Goal: Task Accomplishment & Management: Manage account settings

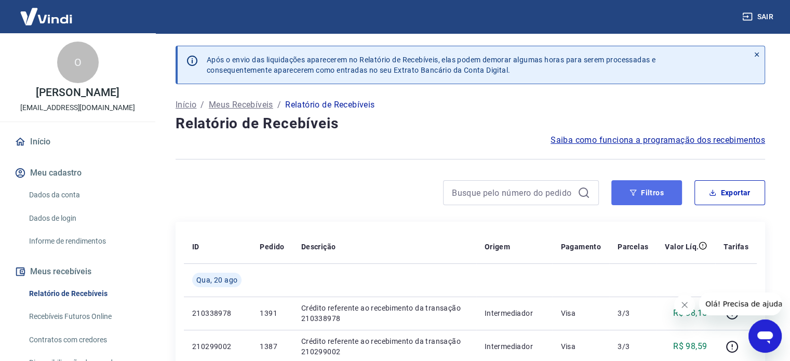
click at [638, 195] on button "Filtros" at bounding box center [646, 192] width 71 height 25
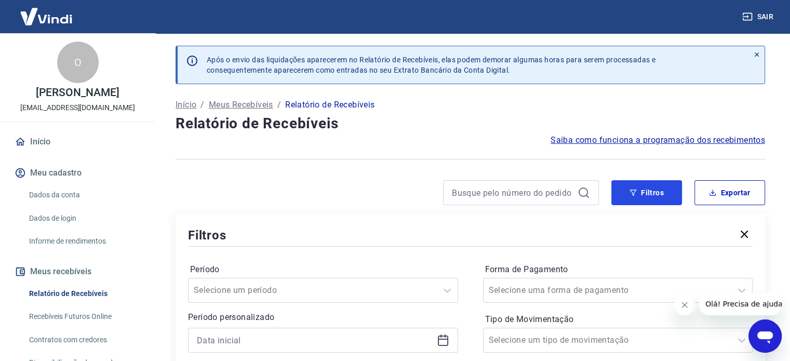
scroll to position [156, 0]
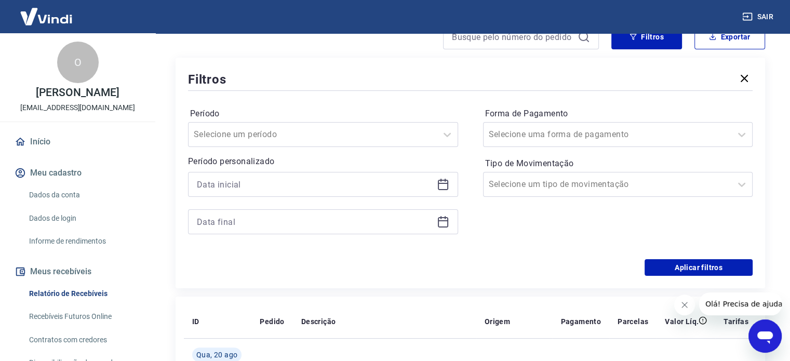
click at [440, 186] on icon at bounding box center [443, 184] width 12 height 12
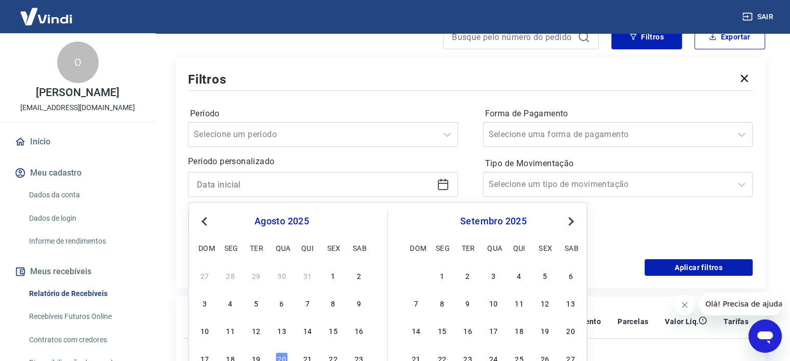
click at [262, 358] on div "17 18 19 20 21 22 23" at bounding box center [281, 357] width 169 height 15
click at [260, 356] on div "19" at bounding box center [256, 358] width 12 height 12
type input "[DATE]"
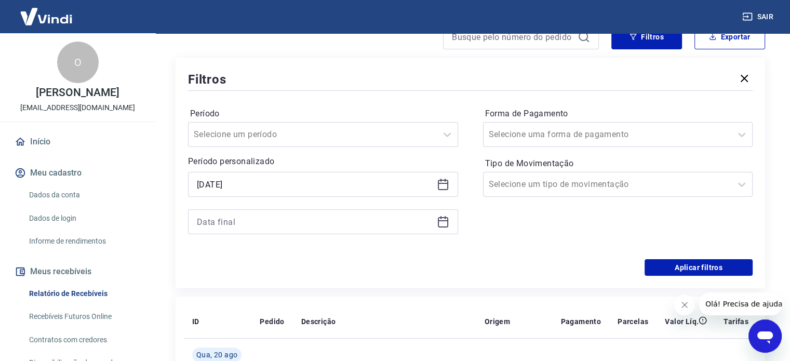
drag, startPoint x: 442, startPoint y: 220, endPoint x: 417, endPoint y: 225, distance: 26.0
click at [442, 220] on icon at bounding box center [443, 221] width 12 height 12
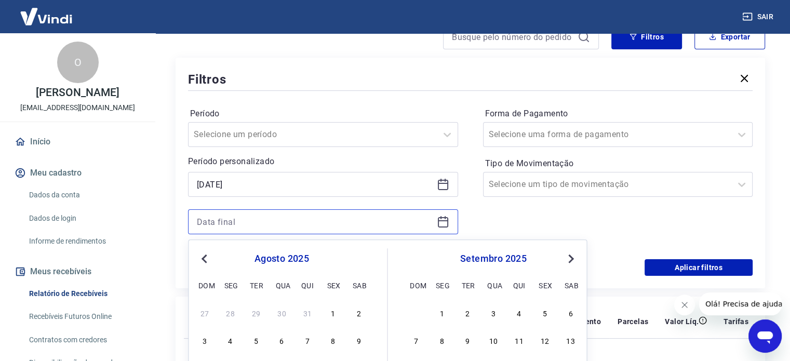
scroll to position [208, 0]
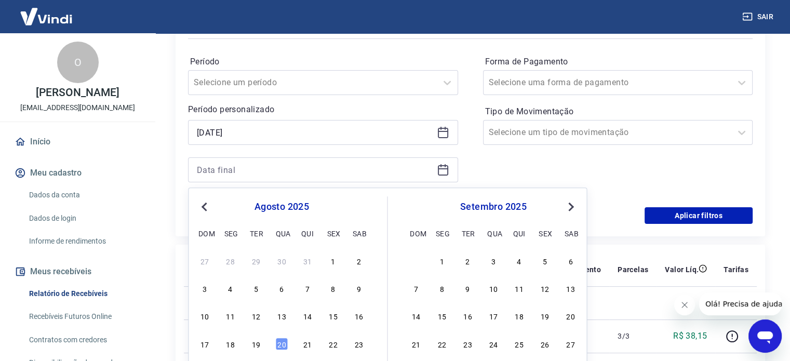
click at [264, 344] on div "17 18 19 20 21 22 23" at bounding box center [281, 343] width 169 height 15
click at [259, 343] on div "19" at bounding box center [256, 343] width 12 height 12
type input "[DATE]"
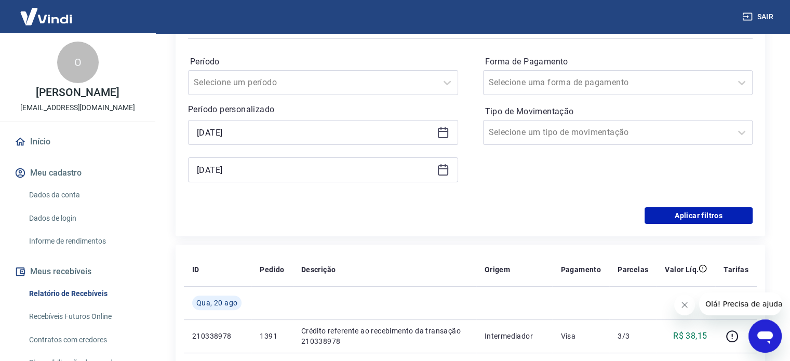
click at [512, 210] on div "Aplicar filtros" at bounding box center [470, 215] width 564 height 17
click at [690, 217] on button "Aplicar filtros" at bounding box center [698, 215] width 108 height 17
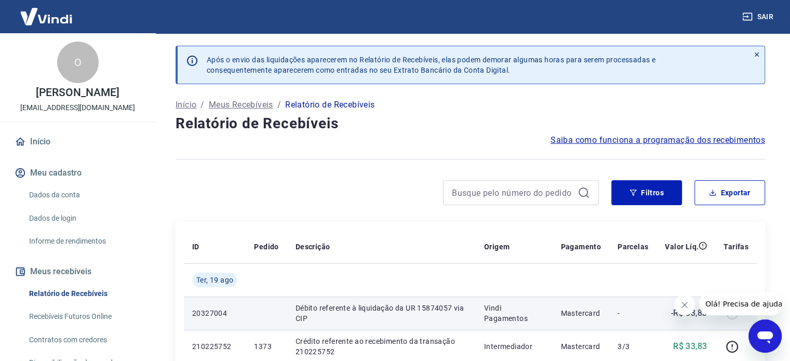
scroll to position [104, 0]
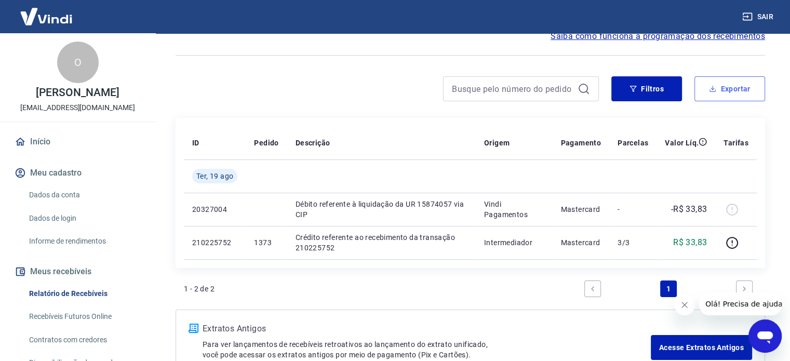
click at [718, 92] on button "Exportar" at bounding box center [729, 88] width 71 height 25
type input "[DATE]"
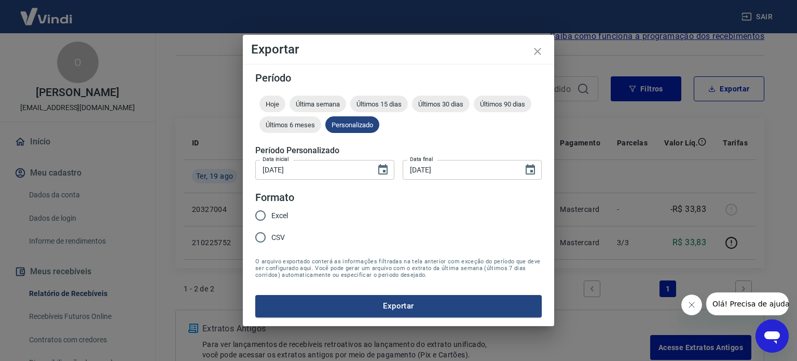
click at [289, 215] on div "Excel CSV" at bounding box center [275, 227] width 41 height 45
click at [276, 215] on span "Excel" at bounding box center [280, 215] width 17 height 11
click at [272, 215] on input "Excel" at bounding box center [261, 216] width 22 height 22
radio input "true"
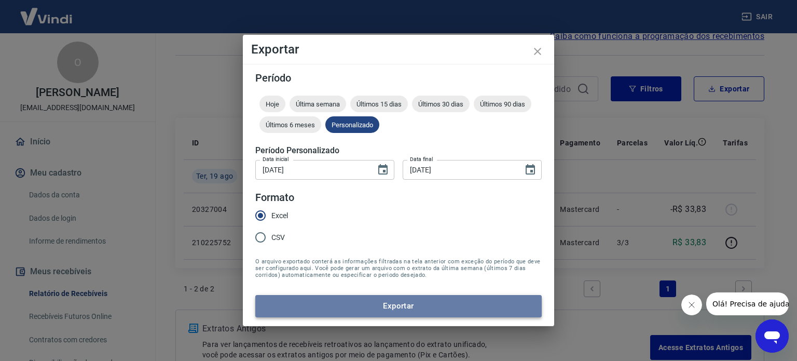
click at [351, 301] on button "Exportar" at bounding box center [398, 306] width 287 height 22
